Goal: Information Seeking & Learning: Learn about a topic

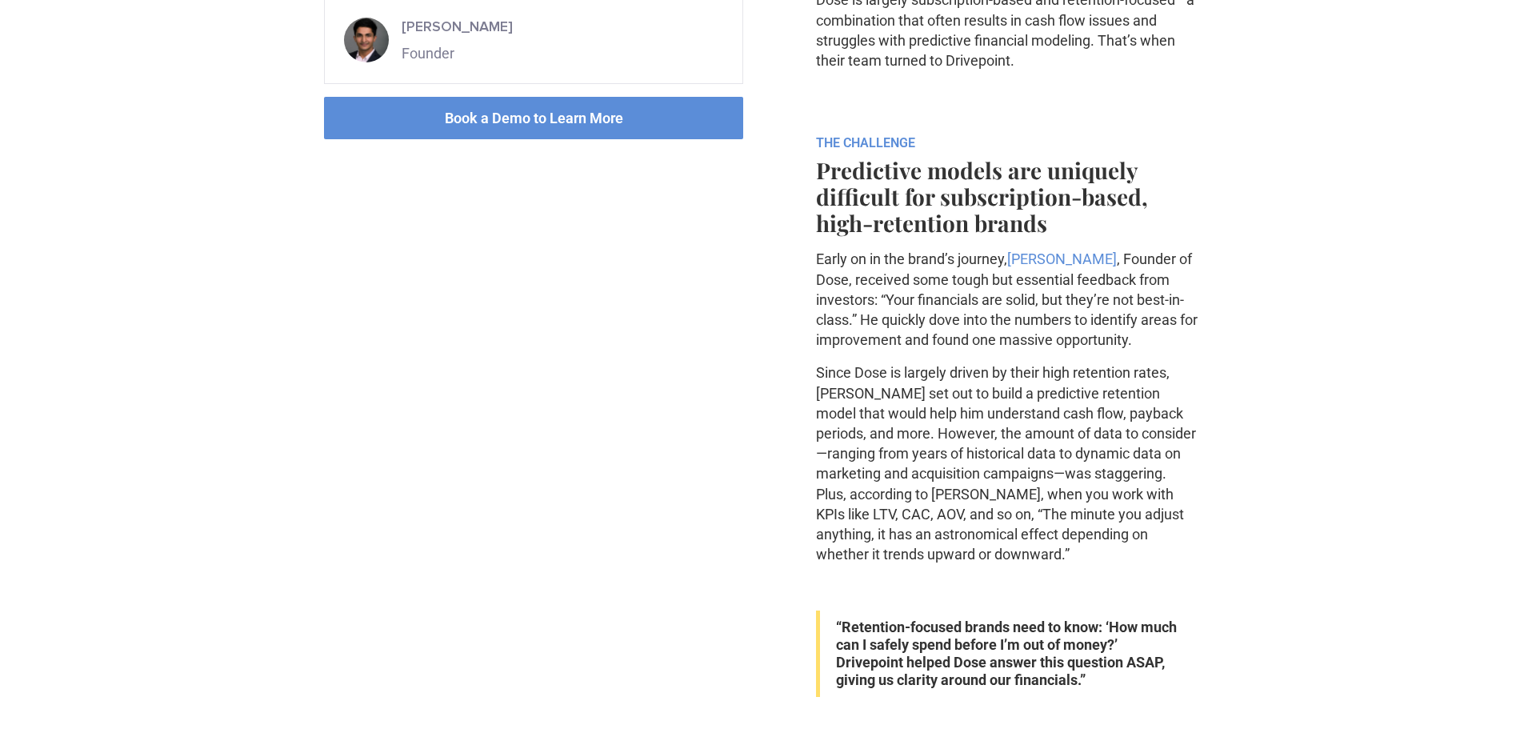
scroll to position [881, 0]
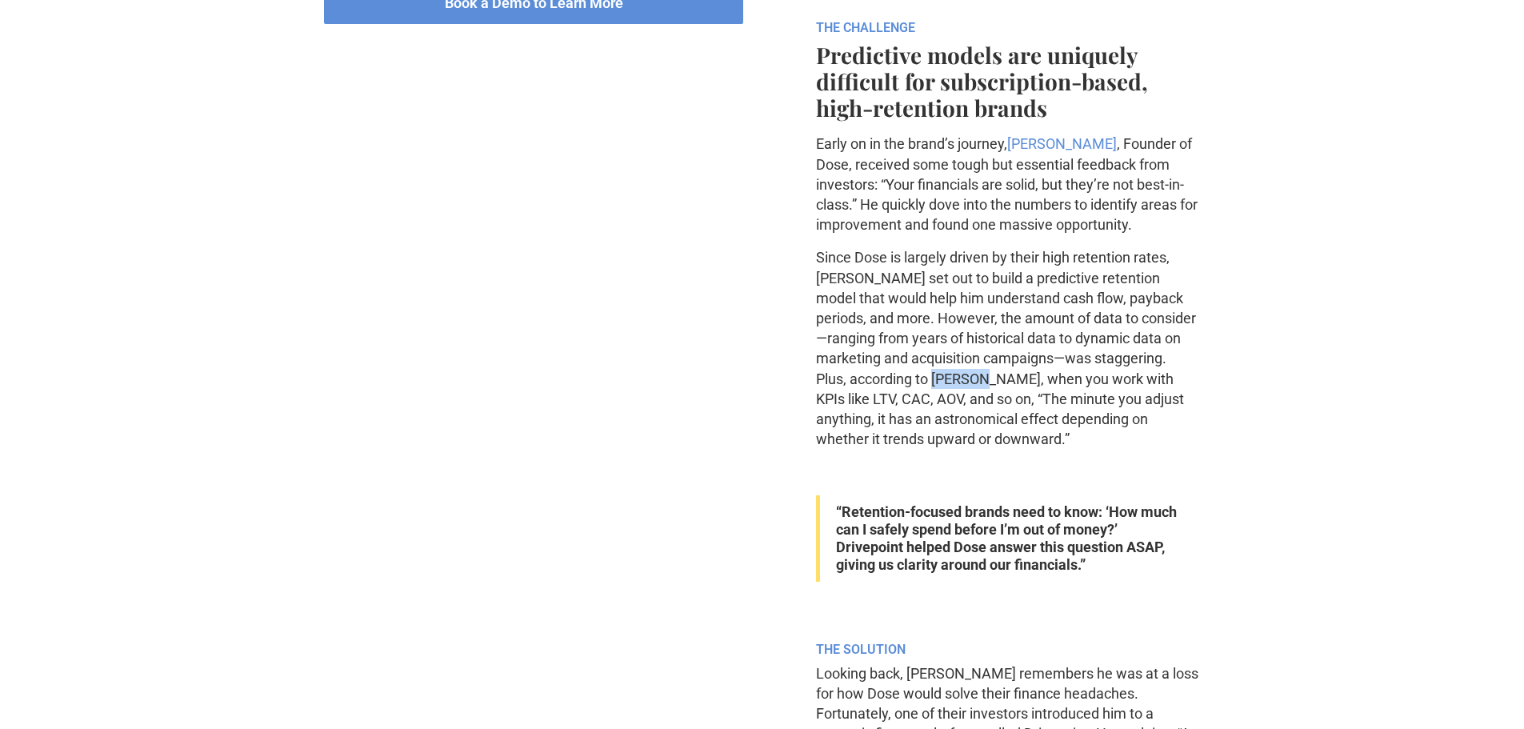
drag, startPoint x: 880, startPoint y: 383, endPoint x: 933, endPoint y: 378, distance: 53.1
click at [933, 378] on p "Since Dose is largely driven by their high retention rates, [PERSON_NAME] set o…" at bounding box center [1008, 348] width 384 height 202
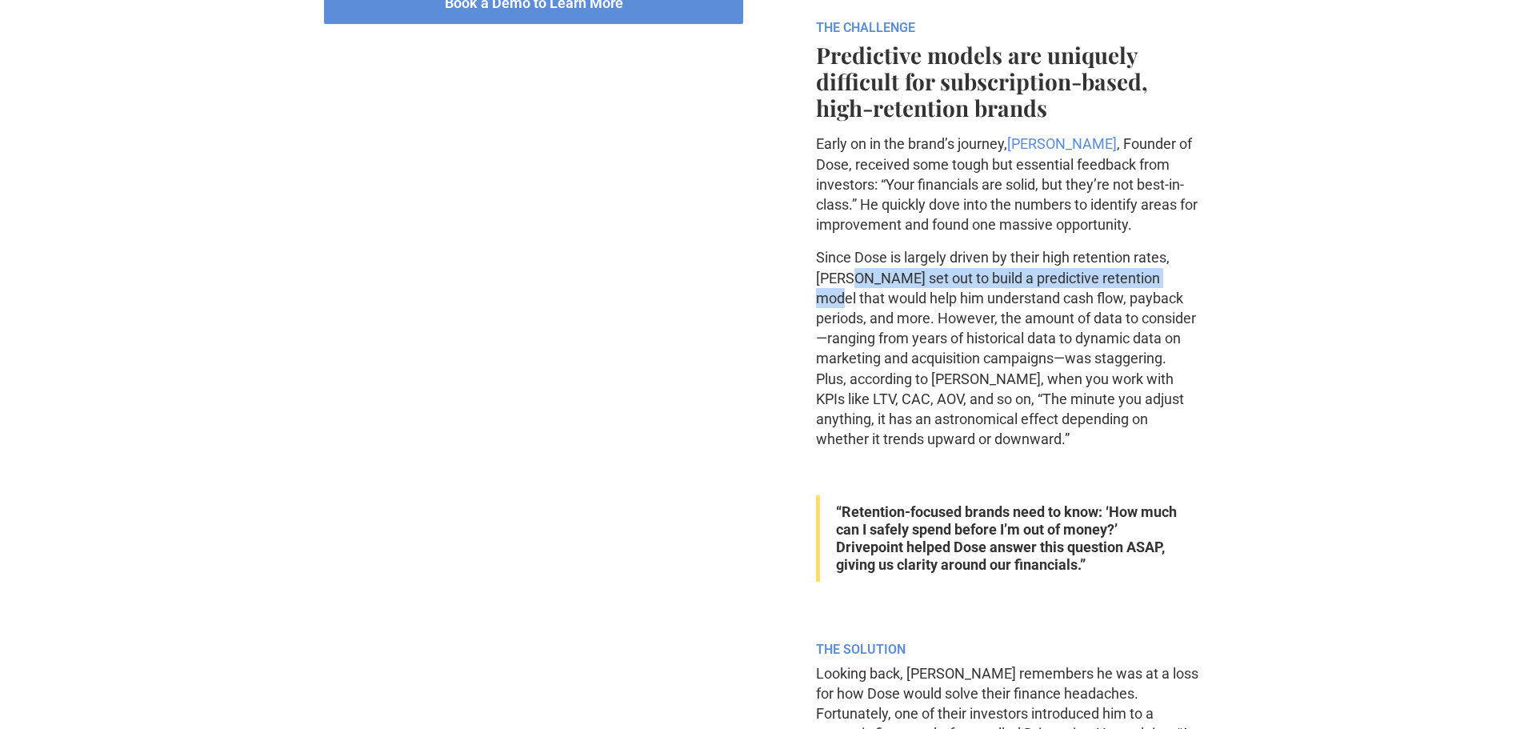
drag, startPoint x: 852, startPoint y: 278, endPoint x: 1173, endPoint y: 273, distance: 320.8
click at [1173, 273] on p "Since Dose is largely driven by their high retention rates, [PERSON_NAME] set o…" at bounding box center [1008, 348] width 384 height 202
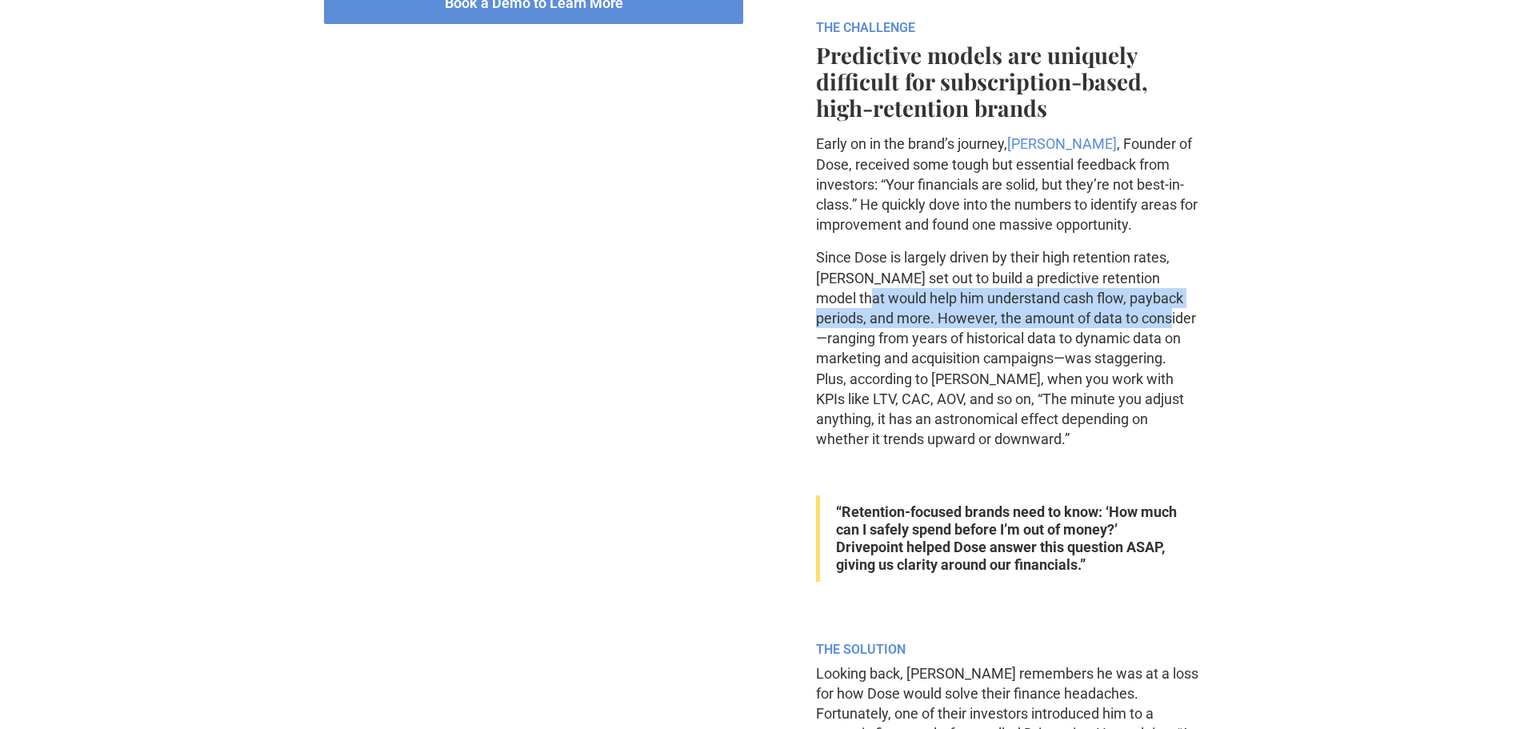
drag, startPoint x: 809, startPoint y: 291, endPoint x: 1113, endPoint y: 319, distance: 306.0
click at [1113, 319] on p "Since Dose is largely driven by their high retention rates, [PERSON_NAME] set o…" at bounding box center [1008, 348] width 384 height 202
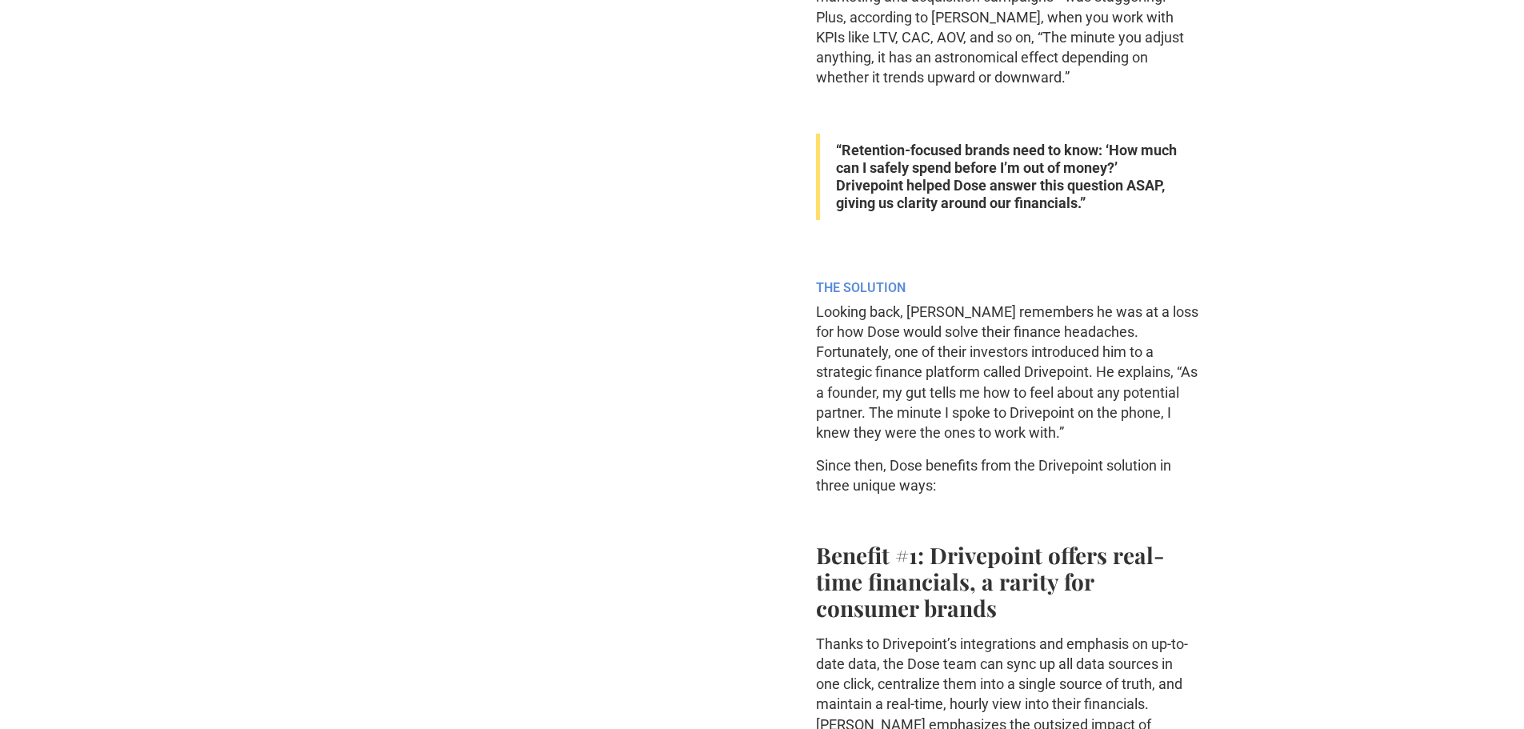
scroll to position [1280, 0]
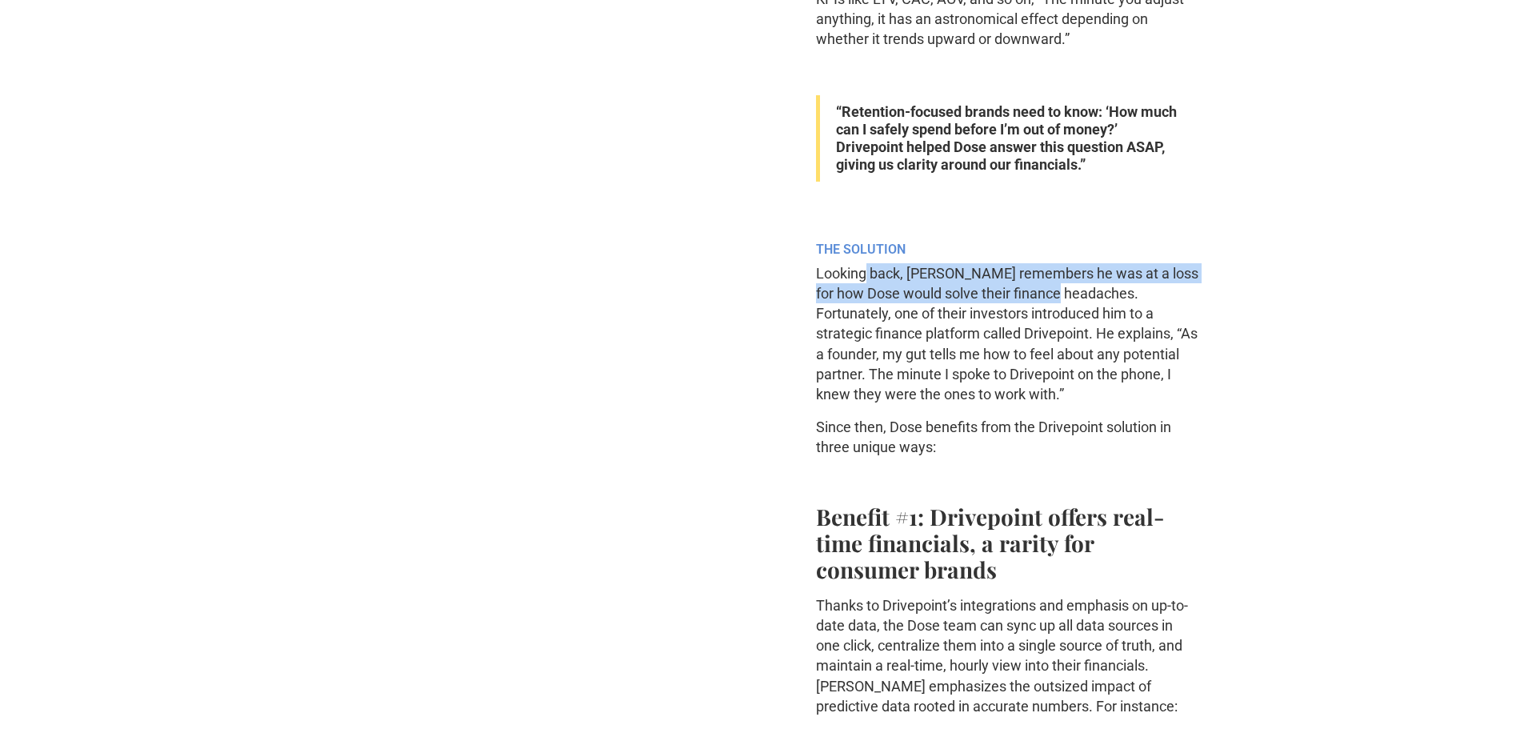
drag, startPoint x: 865, startPoint y: 281, endPoint x: 1080, endPoint y: 290, distance: 214.5
click at [1080, 290] on p "Looking back, [PERSON_NAME] remembers he was at a loss for how Dose would solve…" at bounding box center [1008, 333] width 384 height 141
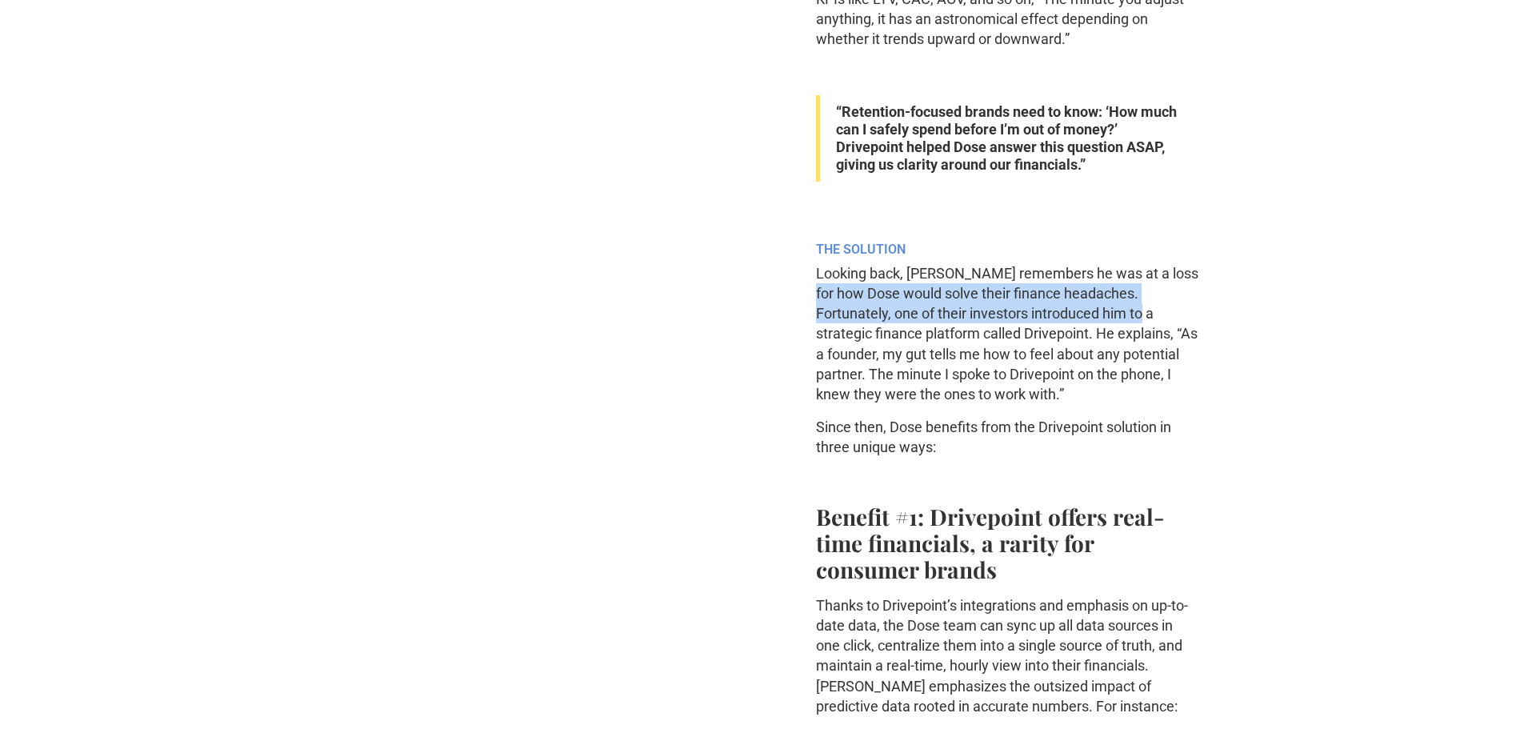
drag, startPoint x: 824, startPoint y: 294, endPoint x: 1095, endPoint y: 311, distance: 271.7
click at [1095, 311] on p "Looking back, [PERSON_NAME] remembers he was at a loss for how Dose would solve…" at bounding box center [1008, 333] width 384 height 141
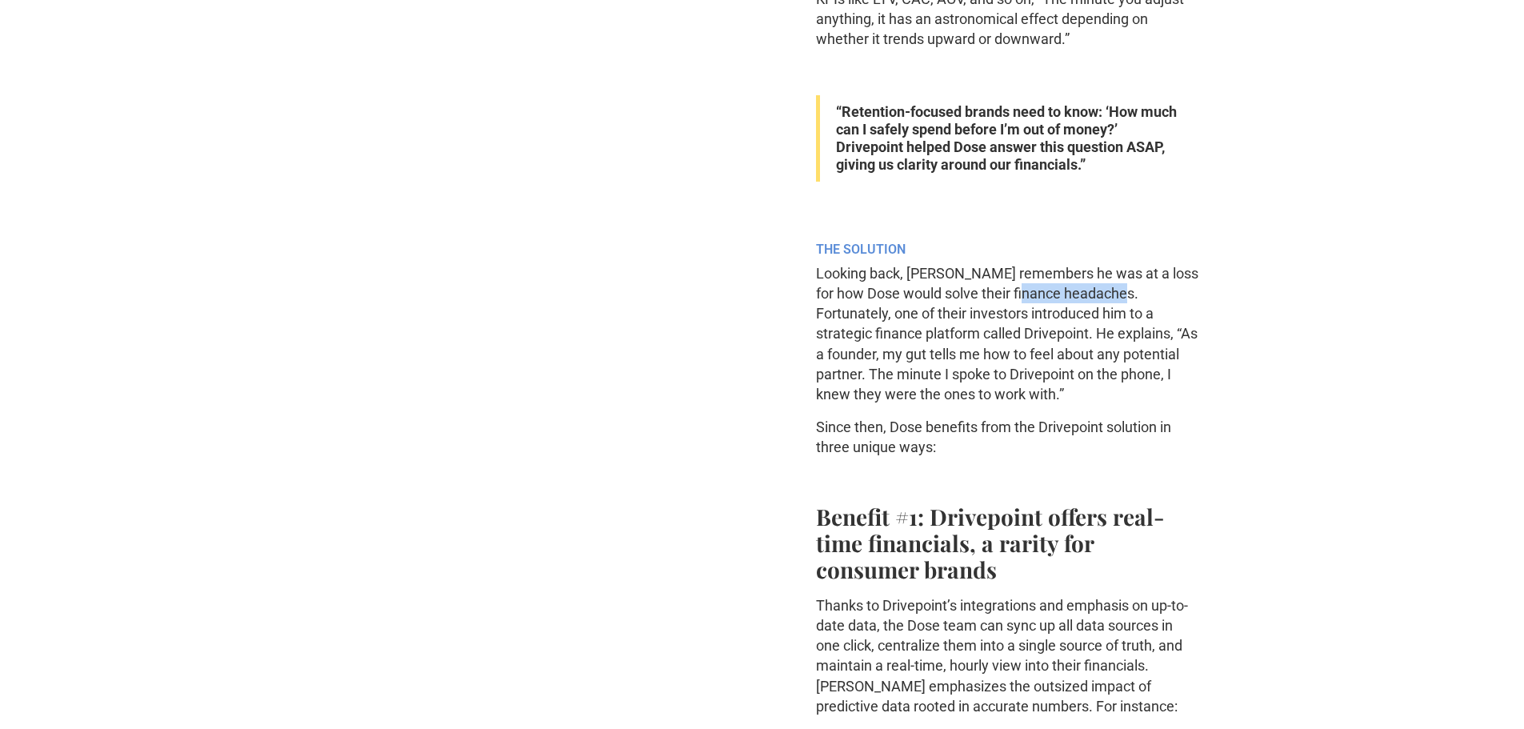
drag, startPoint x: 1041, startPoint y: 292, endPoint x: 1137, endPoint y: 294, distance: 96.0
click at [1137, 294] on p "Looking back, [PERSON_NAME] remembers he was at a loss for how Dose would solve…" at bounding box center [1008, 333] width 384 height 141
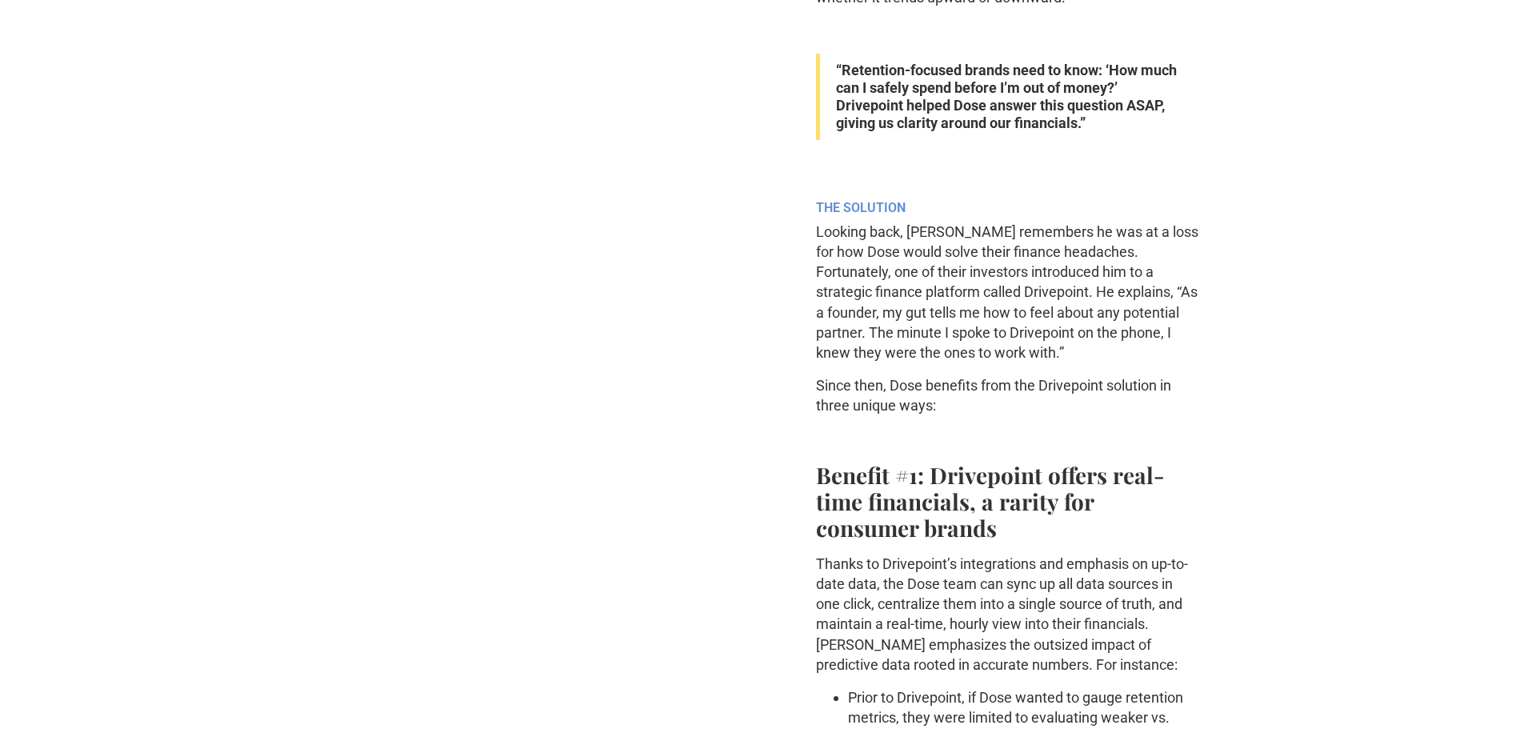
scroll to position [1360, 0]
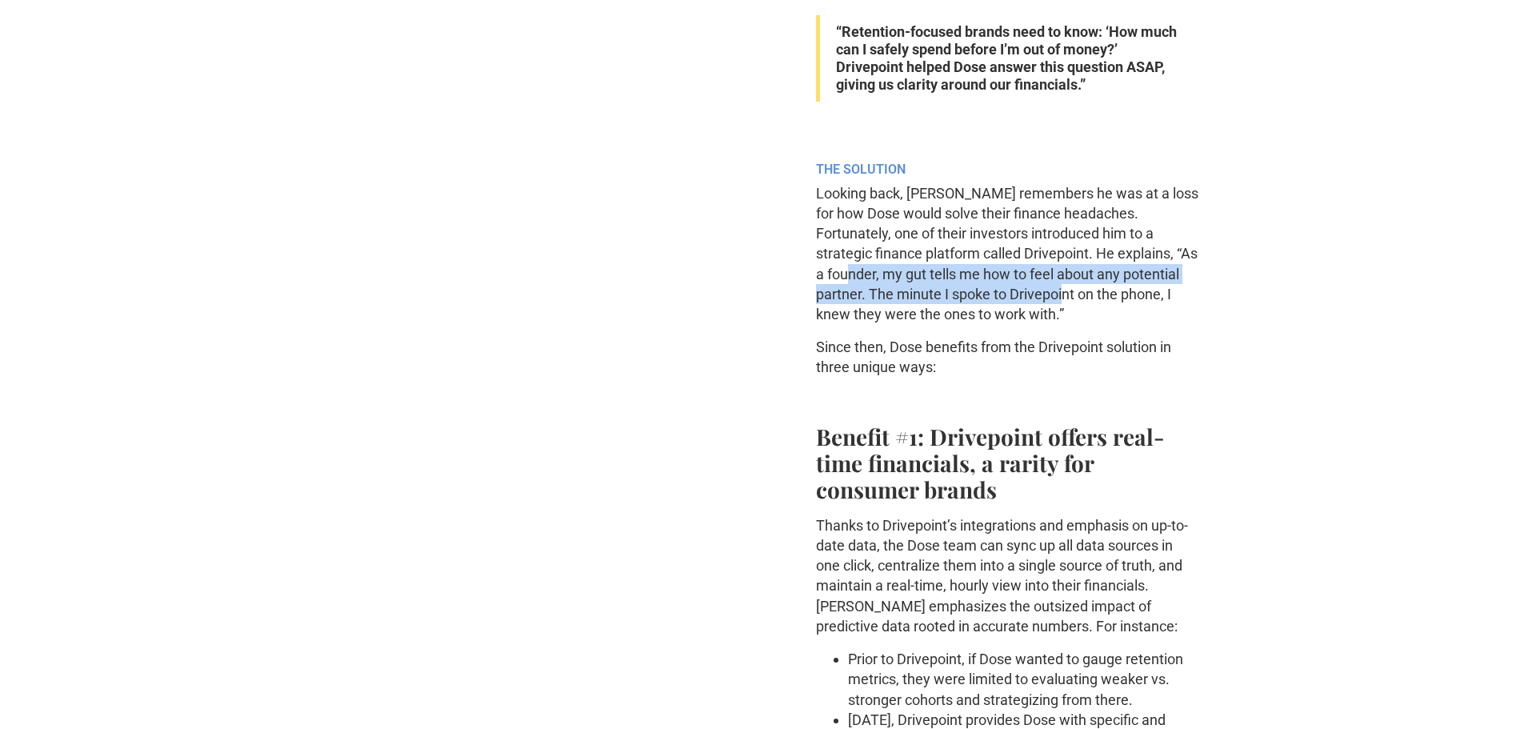
drag, startPoint x: 817, startPoint y: 278, endPoint x: 1037, endPoint y: 290, distance: 219.5
click at [1037, 290] on p "Looking back, [PERSON_NAME] remembers he was at a loss for how Dose would solve…" at bounding box center [1008, 253] width 384 height 141
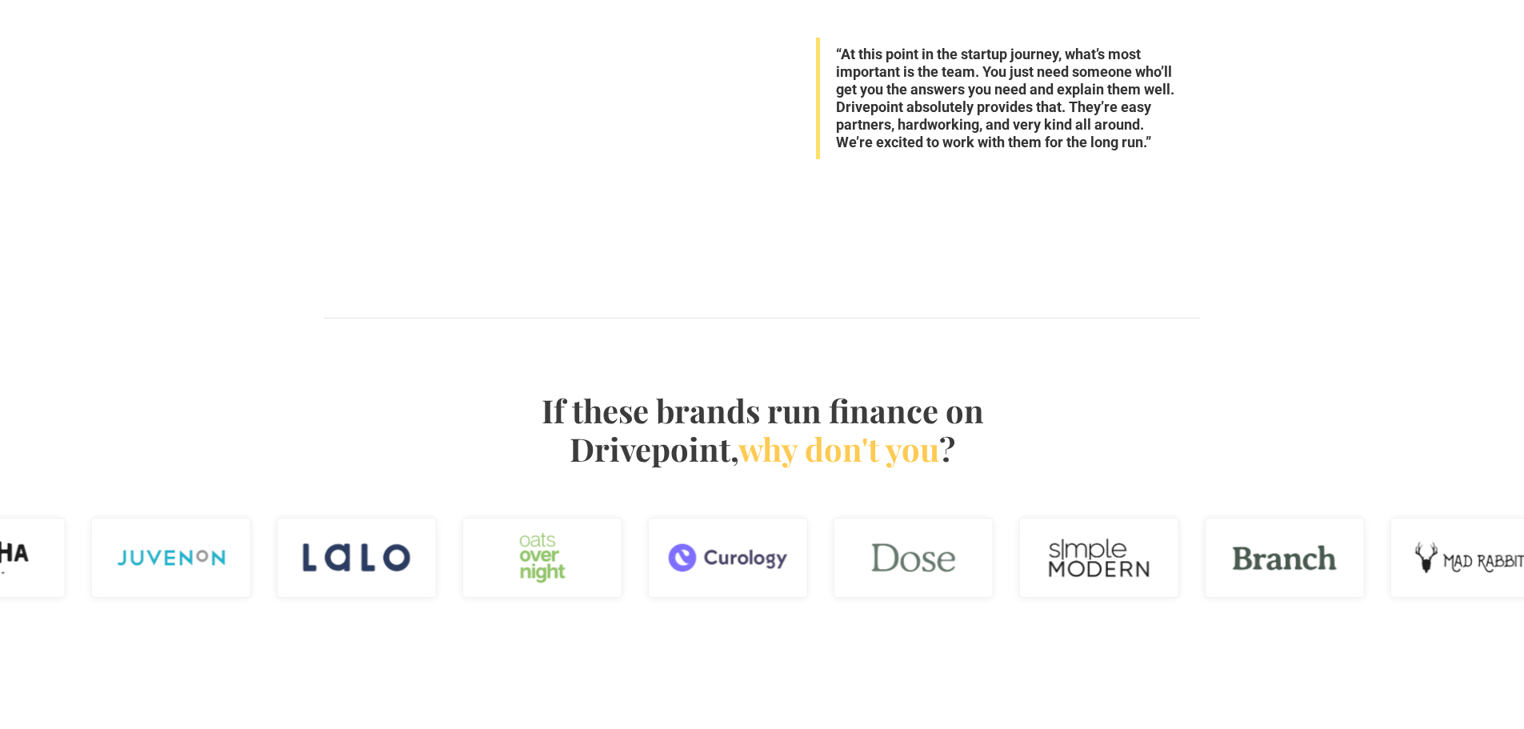
scroll to position [4400, 0]
